Goal: Complete application form

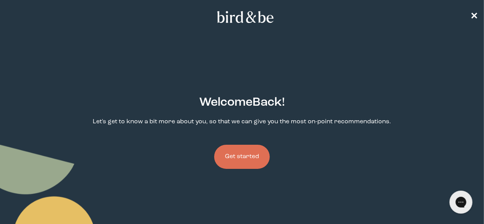
click at [248, 145] on button "Get started" at bounding box center [242, 157] width 56 height 24
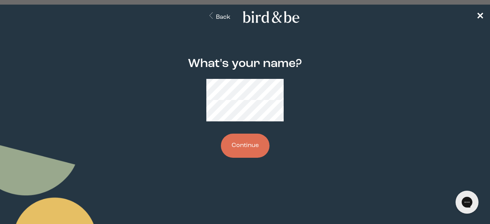
click at [243, 136] on button "Continue" at bounding box center [245, 146] width 49 height 24
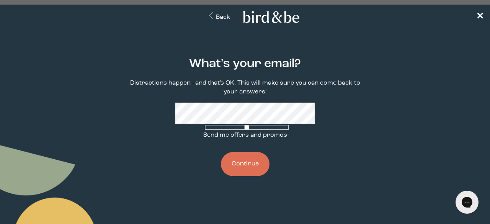
click at [203, 131] on span at bounding box center [245, 131] width 84 height 0
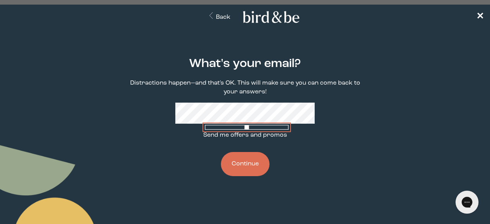
click at [205, 130] on input "Send me offers and promos" at bounding box center [247, 127] width 84 height 5
checkbox input "true"
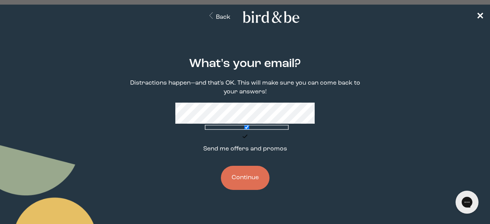
click at [253, 177] on button "Continue" at bounding box center [245, 178] width 49 height 24
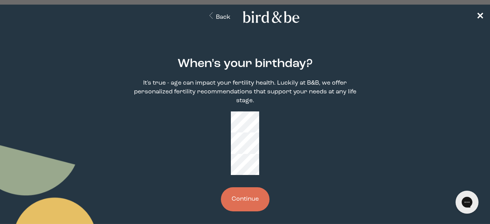
click at [241, 187] on button "Continue" at bounding box center [245, 199] width 49 height 24
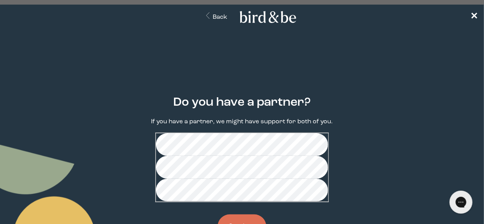
click at [241, 215] on button "Continue" at bounding box center [242, 227] width 49 height 24
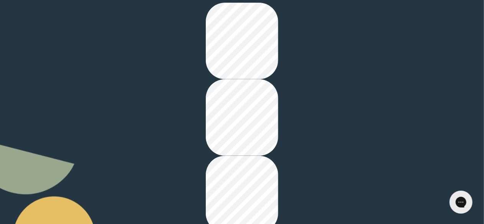
scroll to position [131, 0]
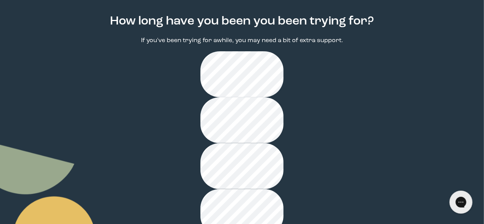
scroll to position [84, 0]
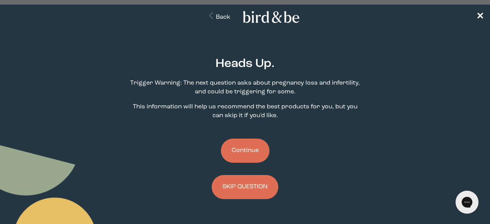
click at [252, 157] on button "Continue" at bounding box center [245, 151] width 49 height 24
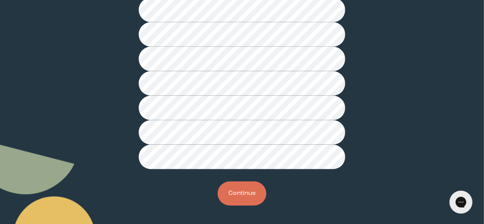
scroll to position [254, 0]
click at [241, 192] on button "Continue" at bounding box center [242, 194] width 49 height 24
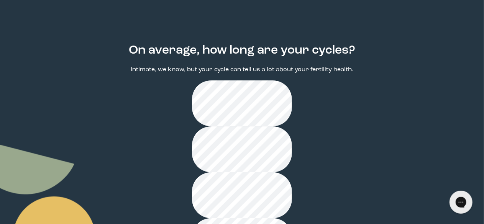
scroll to position [75, 0]
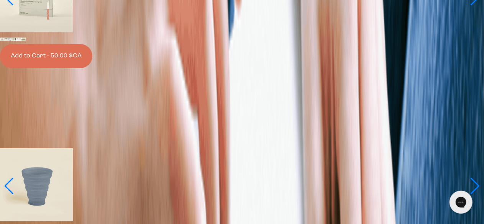
scroll to position [1287, 0]
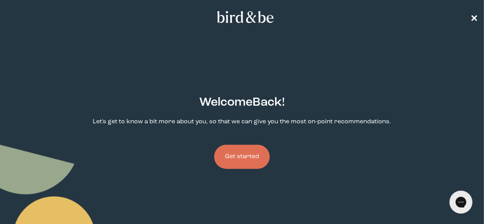
click at [472, 20] on span "✕" at bounding box center [474, 17] width 8 height 9
